Goal: Task Accomplishment & Management: Manage account settings

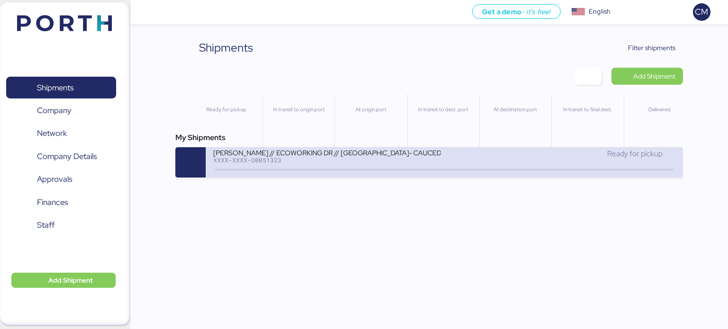
click at [394, 168] on div "[PERSON_NAME] // ECOWORKING DR // [GEOGRAPHIC_DATA]- CAUCEDO // 1X20 XXXX-XXXX-…" at bounding box center [328, 158] width 231 height 20
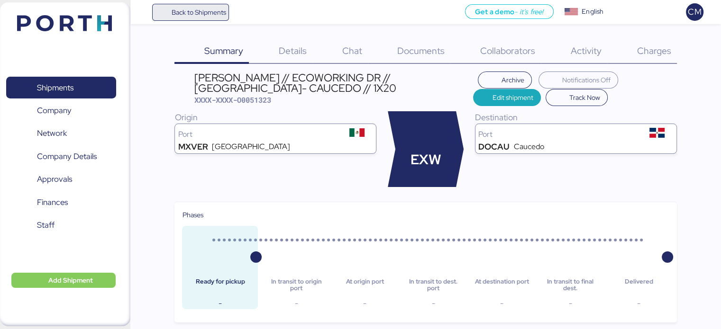
click at [204, 13] on span "Back to Shipments" at bounding box center [198, 12] width 54 height 11
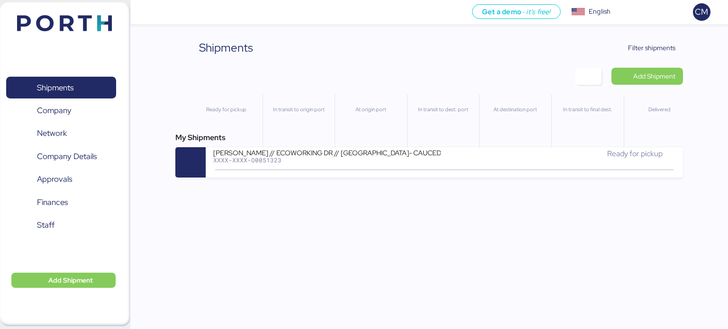
click at [650, 58] on div "Shipments Clear Filters Filter shipments Add Shipment Ready for pickup In trans…" at bounding box center [429, 108] width 508 height 138
click at [648, 55] on span "Filter shipments" at bounding box center [646, 47] width 74 height 17
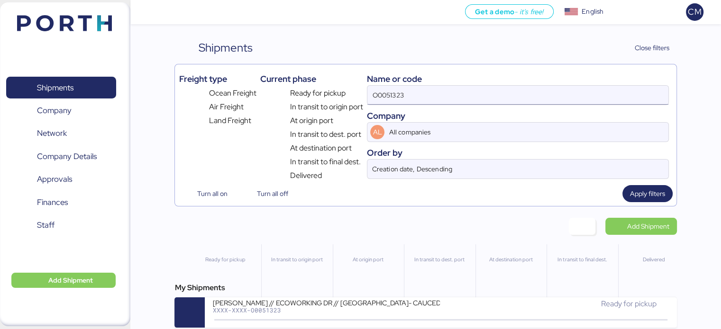
click at [446, 100] on input "O0051323" at bounding box center [517, 95] width 300 height 19
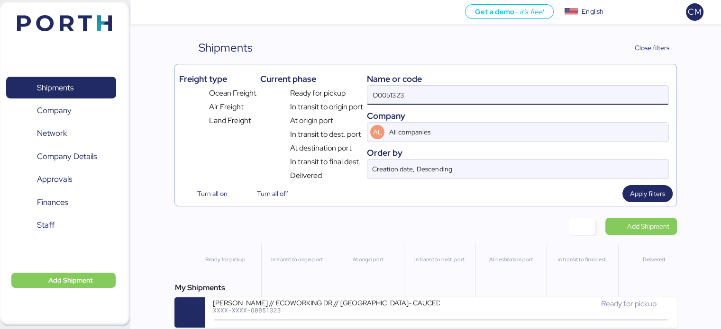
click at [446, 100] on input "O0051323" at bounding box center [517, 95] width 300 height 19
paste input "O0052222"
type input "O0052222"
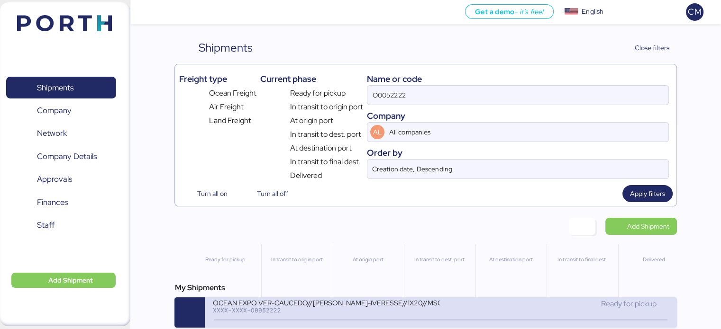
click at [367, 307] on div "XXXX-XXXX-O0052222" at bounding box center [325, 310] width 227 height 7
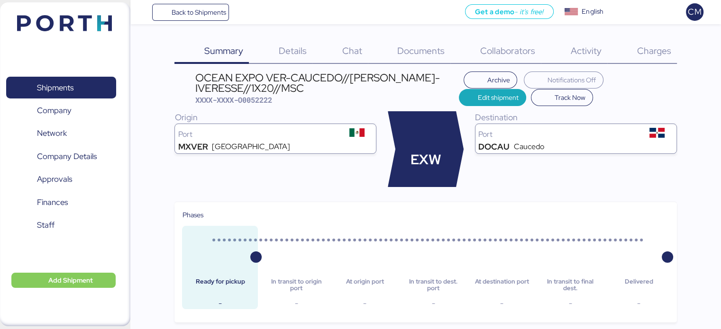
click at [430, 51] on span "Documents" at bounding box center [420, 51] width 47 height 12
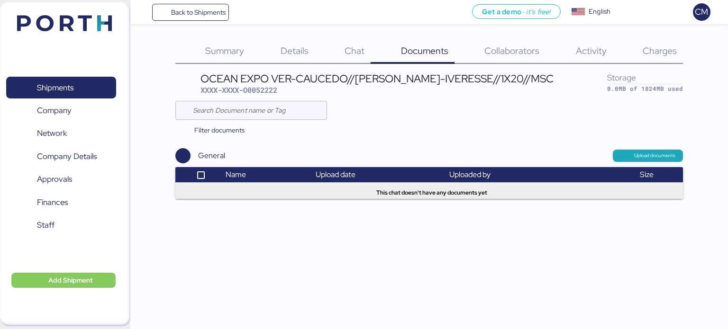
click at [626, 163] on div "General Upload documents" at bounding box center [429, 155] width 508 height 15
click at [628, 159] on span "Upload documents" at bounding box center [647, 156] width 55 height 9
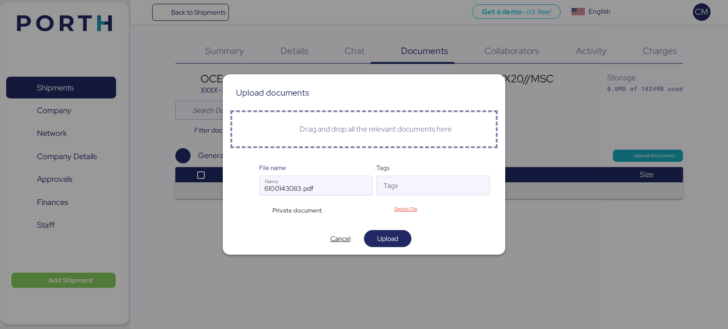
click at [343, 208] on div "Private document" at bounding box center [316, 209] width 115 height 12
click at [326, 211] on div "Private document" at bounding box center [295, 210] width 73 height 9
click at [340, 210] on div "Private document" at bounding box center [316, 209] width 115 height 12
click at [329, 210] on div "Private document" at bounding box center [295, 210] width 73 height 9
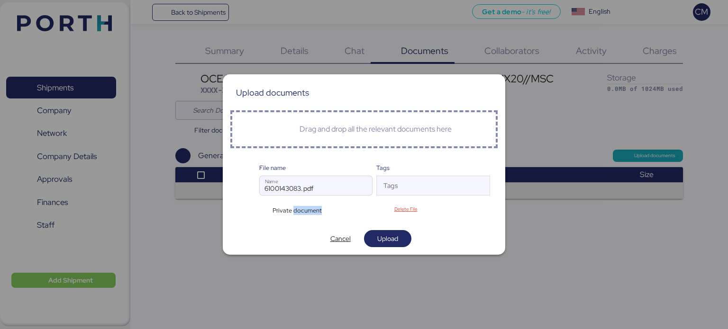
click at [329, 210] on div "Private document" at bounding box center [295, 210] width 73 height 9
click at [372, 237] on span "Upload" at bounding box center [388, 238] width 32 height 13
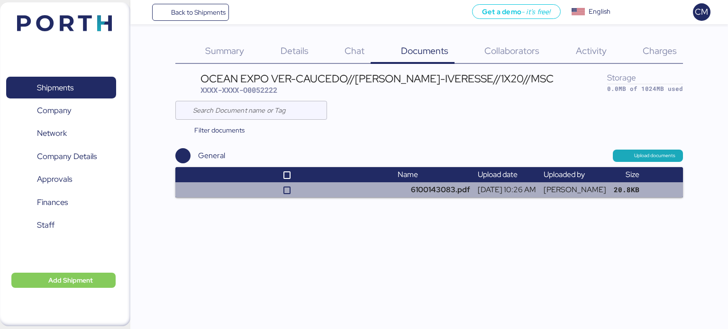
click at [255, 191] on td at bounding box center [284, 189] width 219 height 15
click at [305, 193] on td at bounding box center [284, 189] width 219 height 15
click at [423, 193] on td "6100143083.pdf" at bounding box center [434, 189] width 80 height 15
